Goal: Find specific page/section

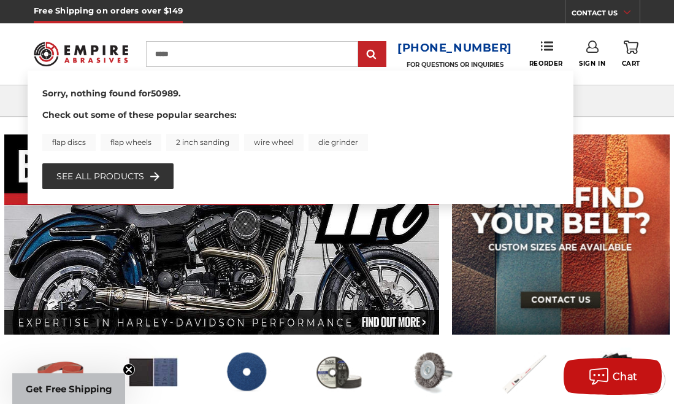
type input "******"
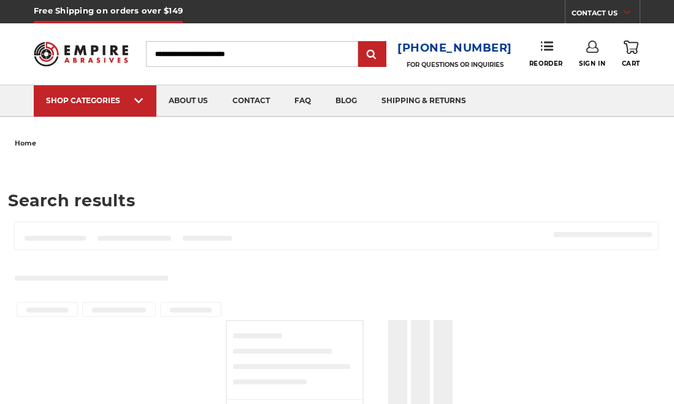
type input "******"
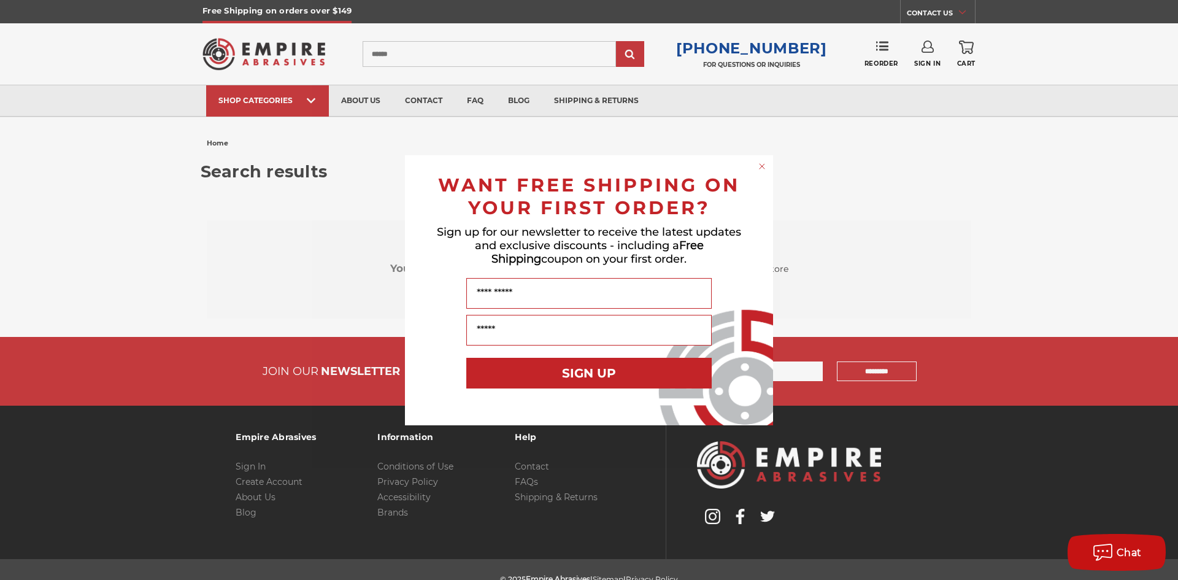
click at [673, 161] on icon "Close dialog" at bounding box center [762, 166] width 12 height 12
